Goal: Navigation & Orientation: Find specific page/section

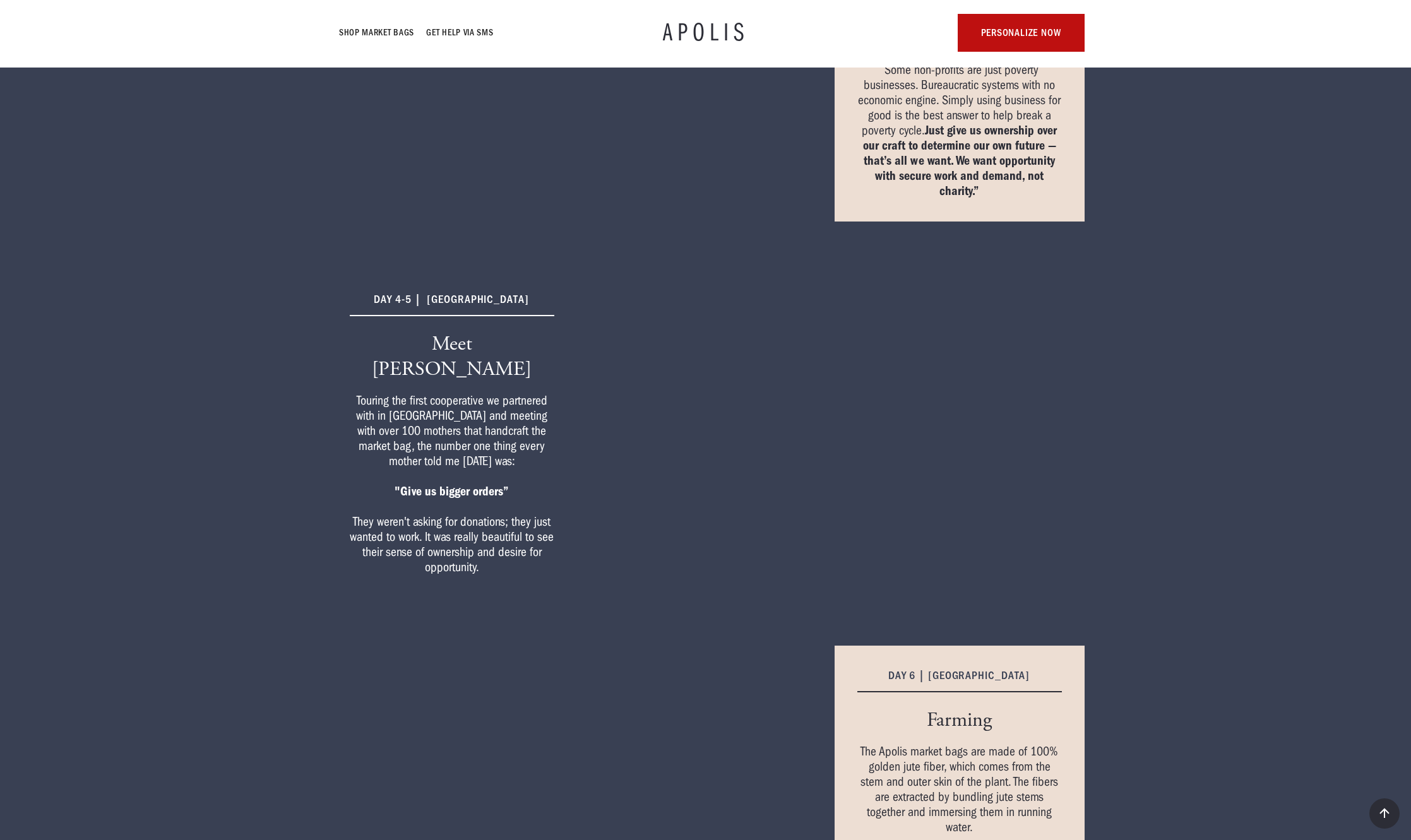
scroll to position [1295, 0]
